Goal: Information Seeking & Learning: Learn about a topic

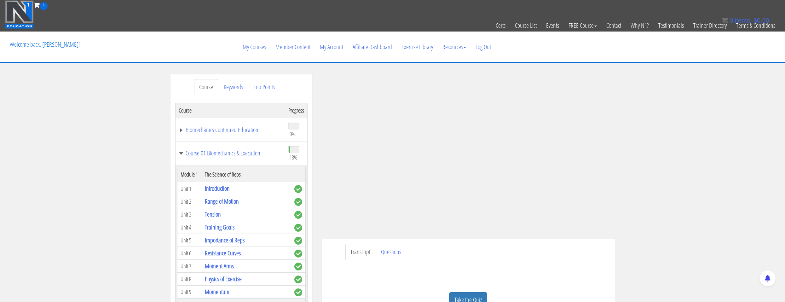
scroll to position [221, 0]
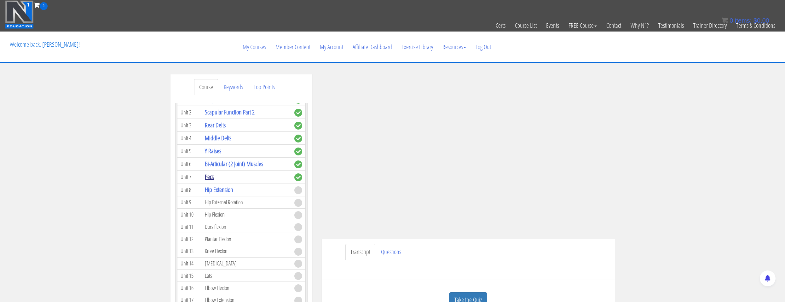
click at [209, 181] on link "Pecs" at bounding box center [209, 176] width 9 height 9
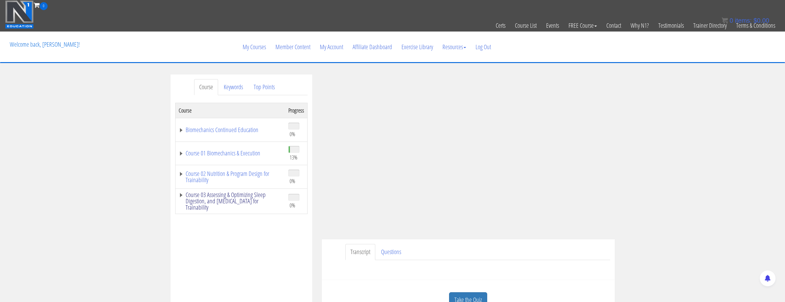
click at [219, 201] on link "Course 03 Assessing & Optimizing Sleep Digestion, and [MEDICAL_DATA] for Traina…" at bounding box center [230, 201] width 103 height 19
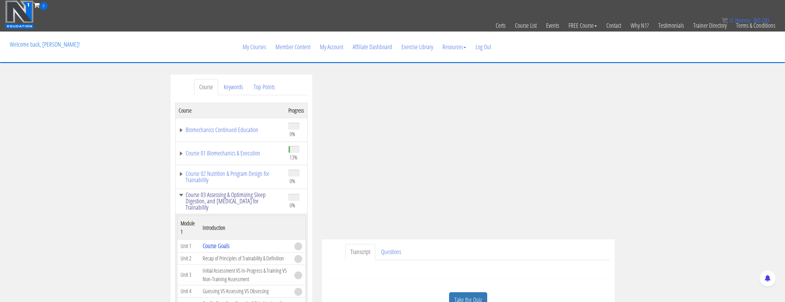
click at [241, 201] on link "Course 03 Assessing & Optimizing Sleep Digestion, and [MEDICAL_DATA] for Traina…" at bounding box center [230, 201] width 103 height 19
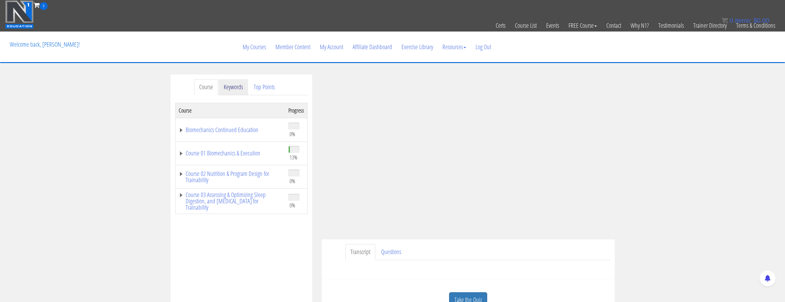
click at [230, 86] on link "Keywords" at bounding box center [233, 87] width 29 height 16
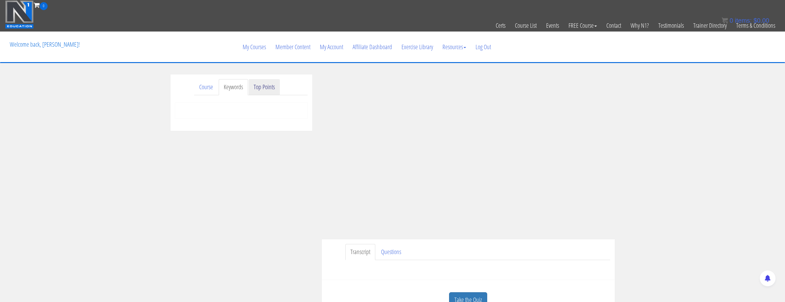
click at [258, 92] on link "Top Points" at bounding box center [264, 87] width 31 height 16
drag, startPoint x: 214, startPoint y: 100, endPoint x: 219, endPoint y: 108, distance: 9.6
click at [214, 102] on div "Course Progress Biomechanics Continued Education 0% Module 1 Continued Educatio…" at bounding box center [241, 107] width 132 height 25
click at [219, 108] on div at bounding box center [241, 107] width 132 height 9
click at [203, 89] on link "Course" at bounding box center [206, 87] width 24 height 16
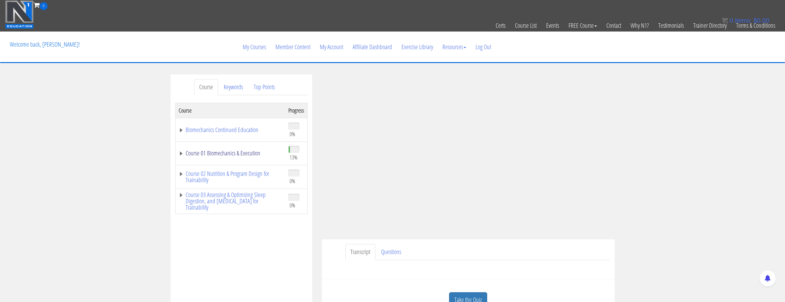
click at [236, 152] on link "Course 01 Biomechanics & Execution" at bounding box center [230, 153] width 103 height 6
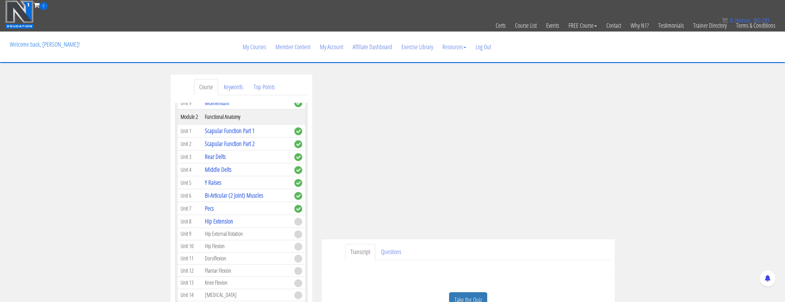
scroll to position [252, 0]
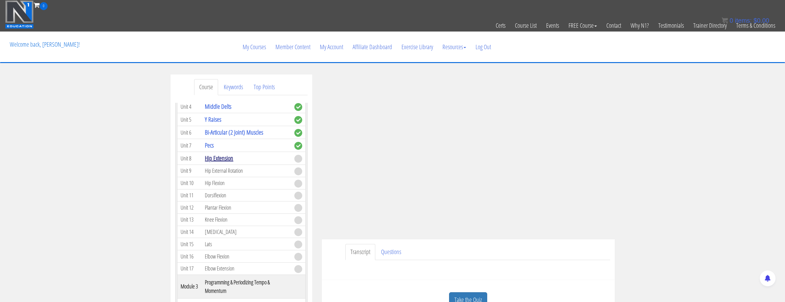
click at [227, 160] on link "Hip Extension" at bounding box center [219, 158] width 28 height 9
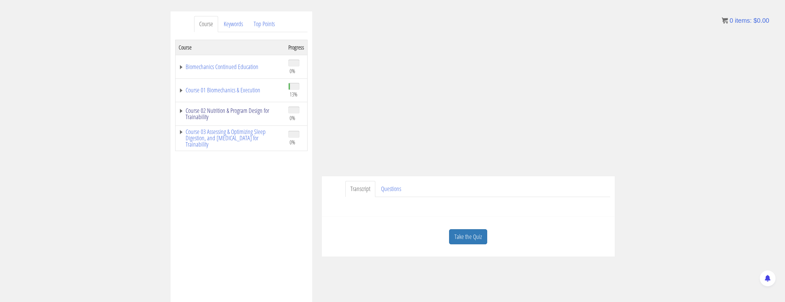
scroll to position [32, 0]
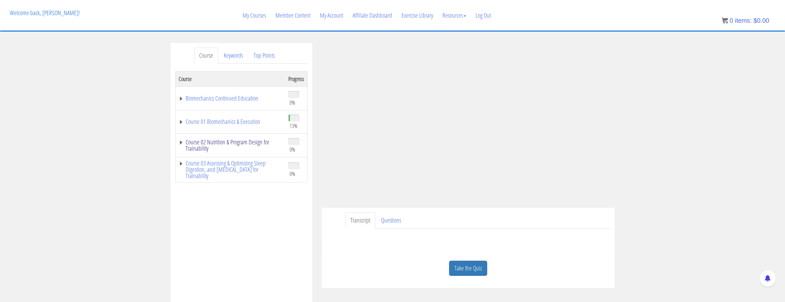
click at [238, 149] on link "Course 02 Nutrition & Program Design for Trainability" at bounding box center [230, 145] width 103 height 13
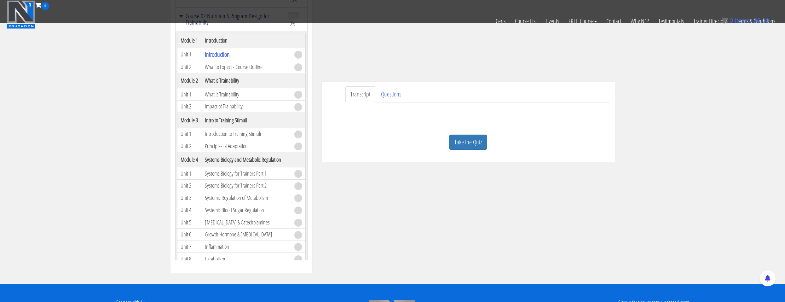
scroll to position [0, 0]
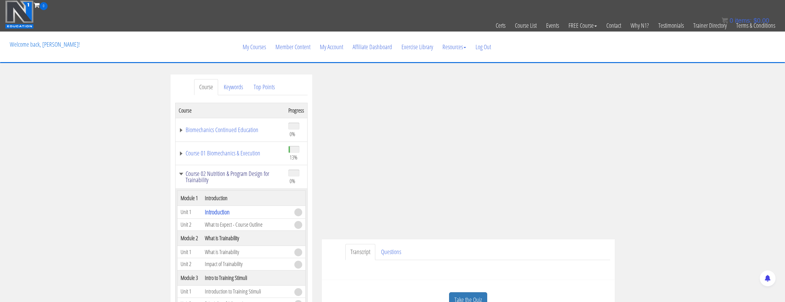
click at [204, 176] on link "Course 02 Nutrition & Program Design for Trainability" at bounding box center [230, 176] width 103 height 13
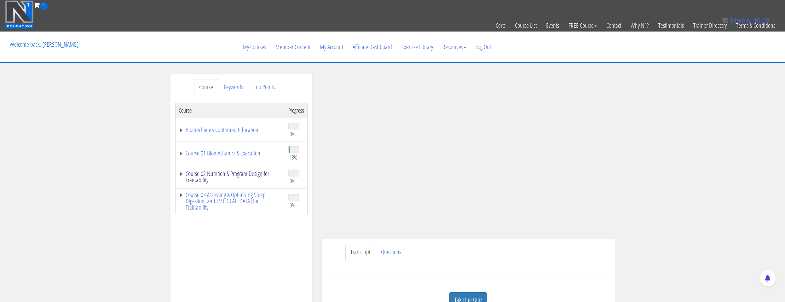
scroll to position [32, 0]
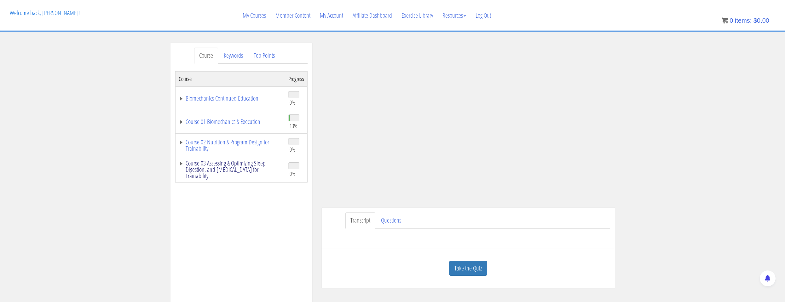
click at [207, 173] on link "Course 03 Assessing & Optimizing Sleep Digestion, and [MEDICAL_DATA] for Traina…" at bounding box center [230, 169] width 103 height 19
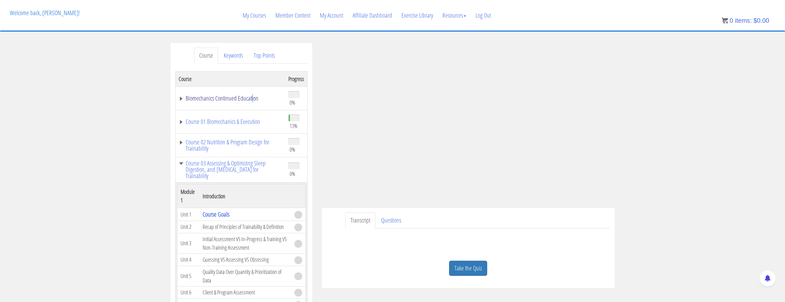
drag, startPoint x: 251, startPoint y: 104, endPoint x: 248, endPoint y: 101, distance: 4.3
click at [251, 104] on td "Biomechanics Continued Education" at bounding box center [230, 98] width 110 height 24
click at [247, 101] on link "Biomechanics Continued Education" at bounding box center [230, 98] width 103 height 6
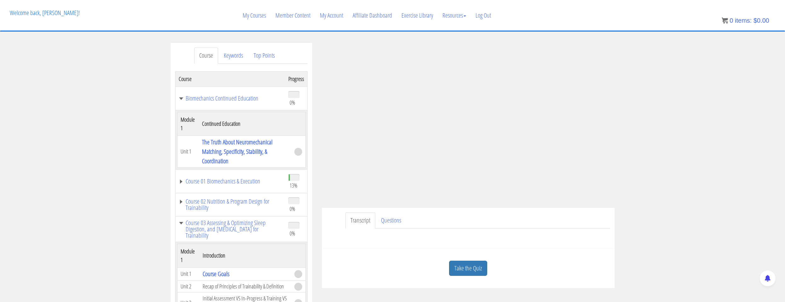
click at [261, 102] on td "Biomechanics Continued Education" at bounding box center [230, 98] width 110 height 24
click at [247, 101] on link "Biomechanics Continued Education" at bounding box center [230, 98] width 103 height 6
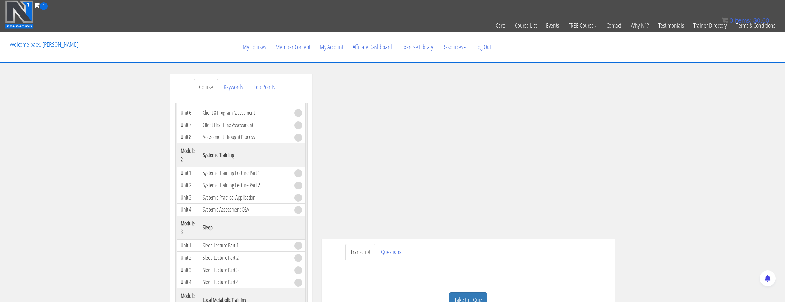
scroll to position [0, 0]
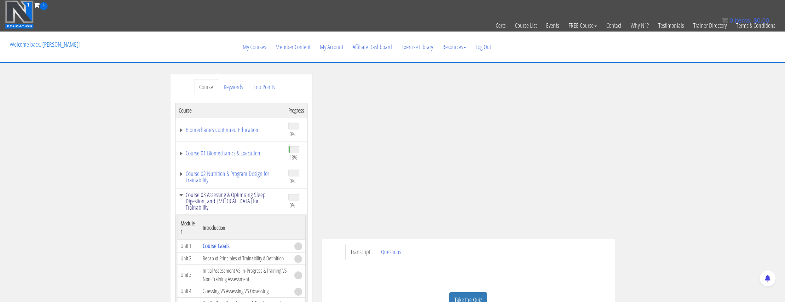
click at [225, 193] on link "Course 03 Assessing & Optimizing Sleep Digestion, and [MEDICAL_DATA] for Traina…" at bounding box center [230, 201] width 103 height 19
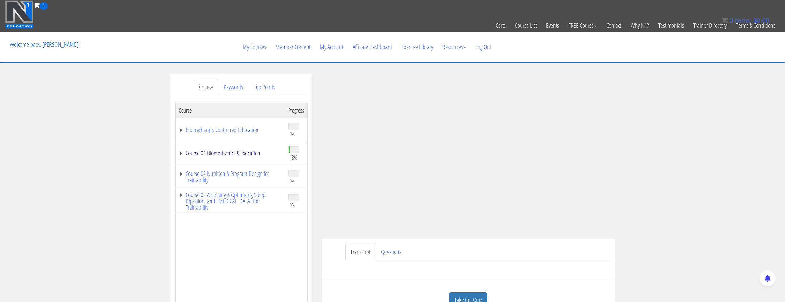
click at [225, 152] on link "Course 01 Biomechanics & Execution" at bounding box center [230, 153] width 103 height 6
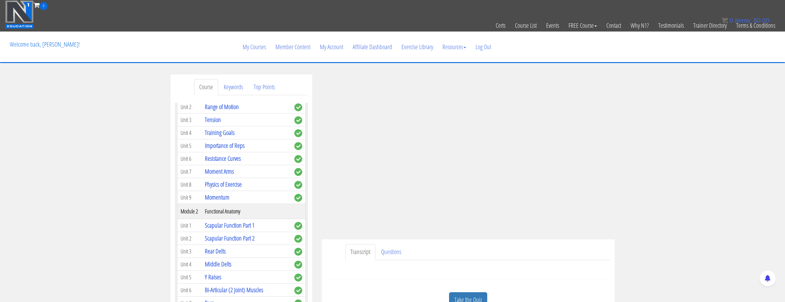
scroll to position [189, 0]
